Goal: Use online tool/utility

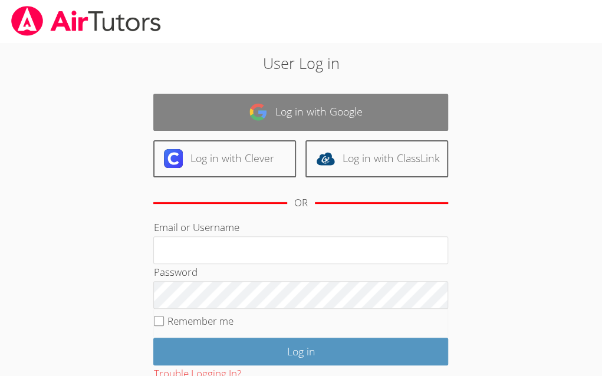
click at [363, 113] on link "Log in with Google" at bounding box center [300, 112] width 295 height 37
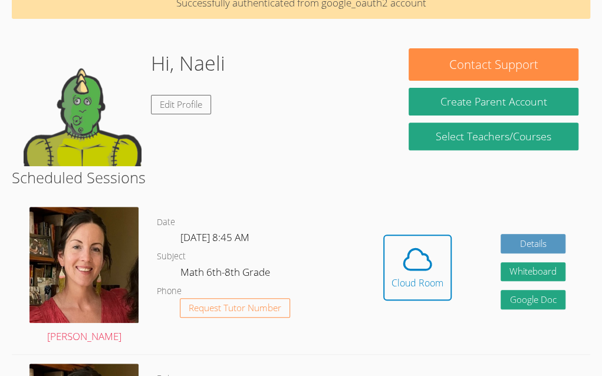
scroll to position [120, 0]
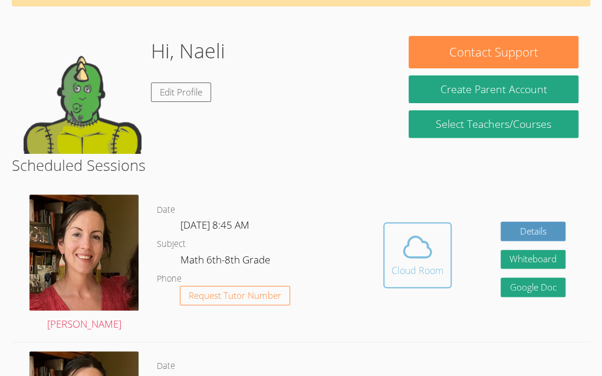
click at [429, 265] on div "Cloud Room" at bounding box center [418, 271] width 52 height 14
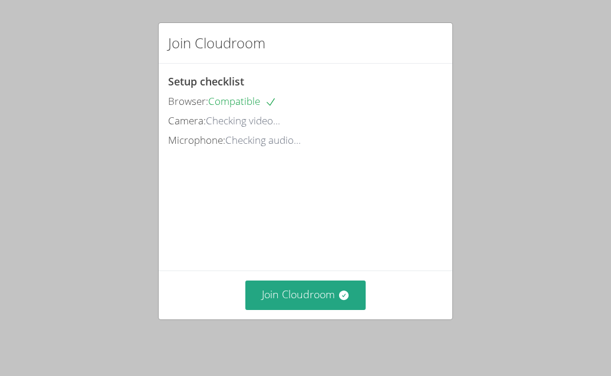
drag, startPoint x: 0, startPoint y: 0, endPoint x: 429, endPoint y: 265, distance: 504.0
click at [429, 265] on div "Setup checklist Browser: Compatible Camera: Checking video... Microphone: Check…" at bounding box center [306, 167] width 294 height 207
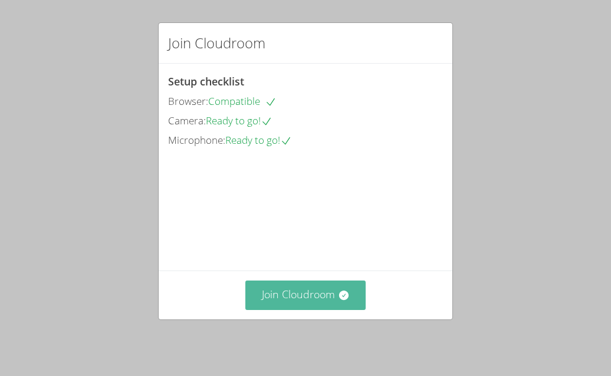
click at [343, 301] on icon at bounding box center [344, 296] width 12 height 12
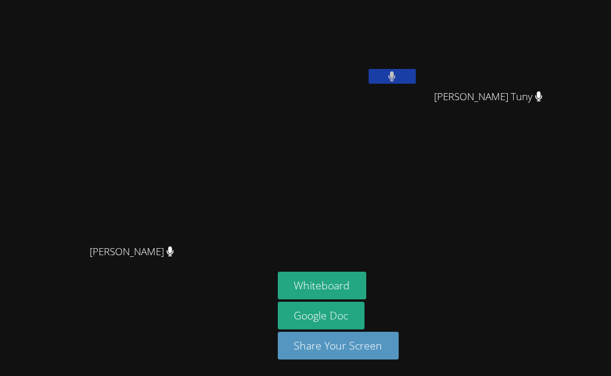
click at [440, 289] on div "Whiteboard Google Doc Share Your Screen" at bounding box center [420, 320] width 285 height 97
click at [367, 285] on button "Whiteboard" at bounding box center [322, 286] width 89 height 28
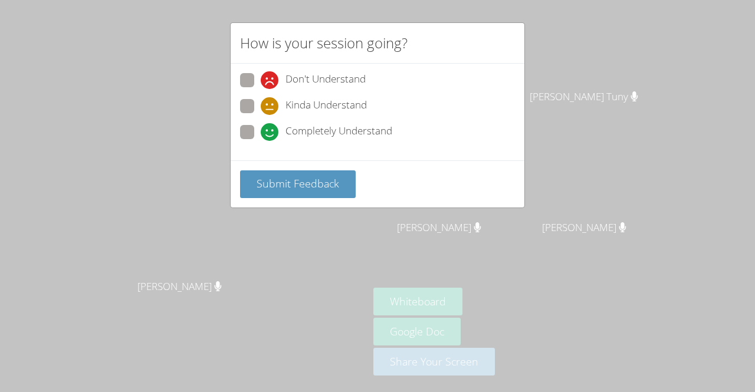
click at [188, 245] on div "How is your session going? Don't Understand Kinda Understand Completely Underst…" at bounding box center [377, 196] width 755 height 392
click at [533, 301] on div "How is your session going? Don't Understand Kinda Understand Completely Underst…" at bounding box center [377, 196] width 755 height 392
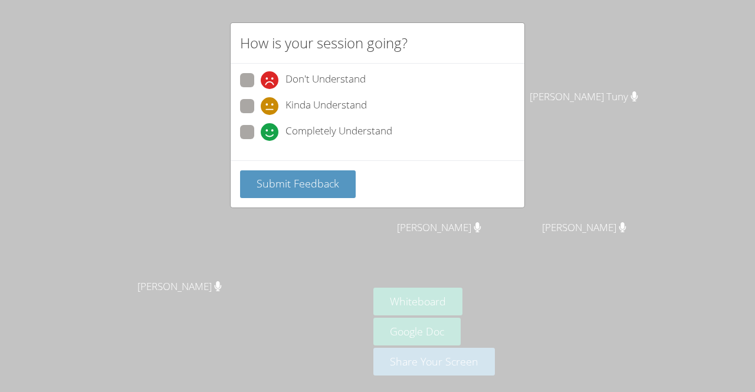
click at [533, 301] on div "How is your session going? Don't Understand Kinda Understand Completely Underst…" at bounding box center [377, 196] width 755 height 392
click at [260, 134] on label "Completely Understand" at bounding box center [316, 133] width 152 height 16
click at [261, 134] on input "Completely Understand" at bounding box center [266, 130] width 10 height 10
radio input "true"
click at [587, 279] on div "How is your session going? Don't Understand Kinda Understand Completely Underst…" at bounding box center [377, 196] width 755 height 392
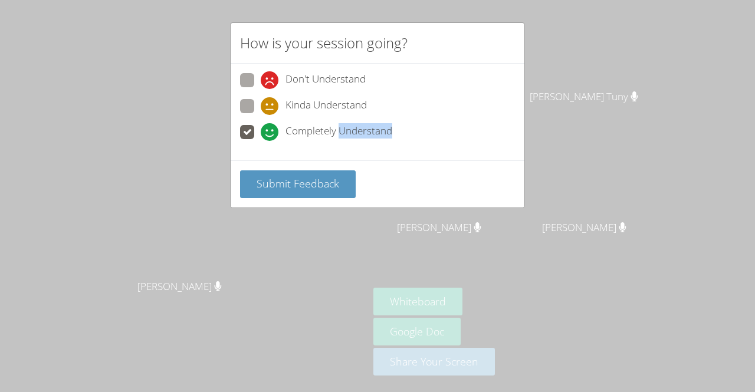
click at [587, 279] on div "How is your session going? Don't Understand Kinda Understand Completely Underst…" at bounding box center [377, 196] width 755 height 392
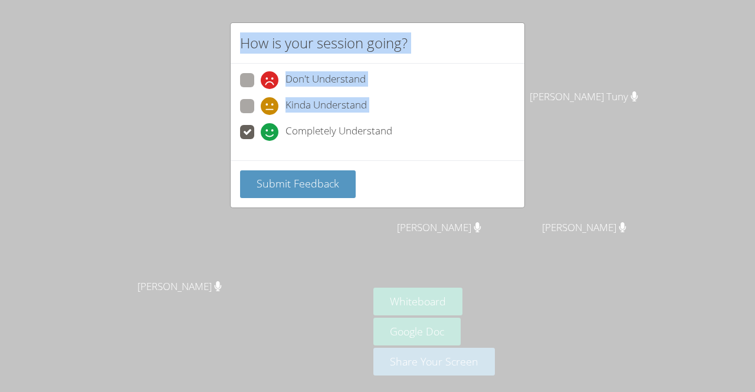
click at [587, 279] on div "How is your session going? Don't Understand Kinda Understand Completely Underst…" at bounding box center [377, 196] width 755 height 392
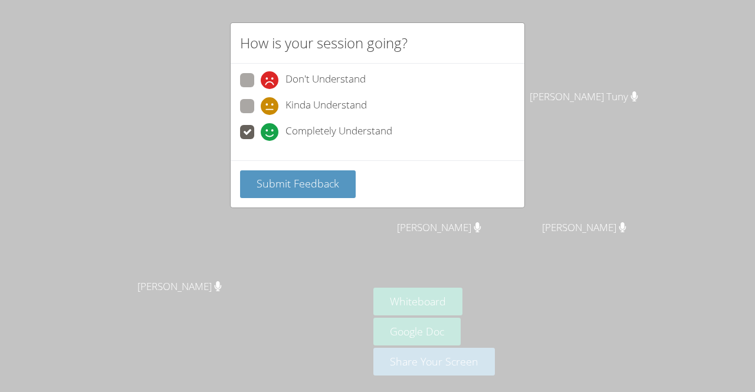
click at [247, 289] on div "How is your session going? Don't Understand Kinda Understand Completely Underst…" at bounding box center [377, 196] width 755 height 392
click at [316, 101] on span "Kinda Understand" at bounding box center [325, 106] width 81 height 18
click at [271, 101] on input "Kinda Understand" at bounding box center [266, 104] width 10 height 10
radio input "true"
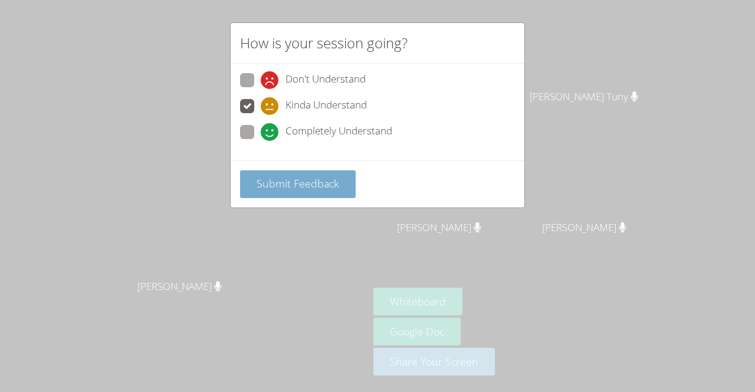
drag, startPoint x: 156, startPoint y: 170, endPoint x: 270, endPoint y: 182, distance: 114.4
click at [270, 182] on div "How is your session going? Don't Understand Kinda Understand Completely Underst…" at bounding box center [377, 196] width 755 height 392
click at [334, 188] on span "Submit Feedback" at bounding box center [298, 183] width 83 height 14
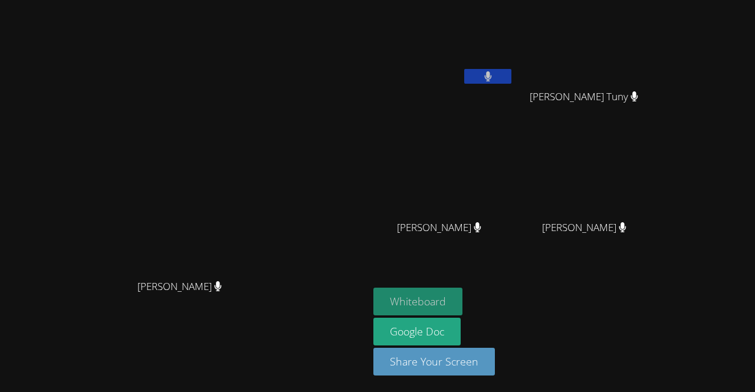
click at [462, 309] on button "Whiteboard" at bounding box center [417, 302] width 89 height 28
